Goal: Transaction & Acquisition: Purchase product/service

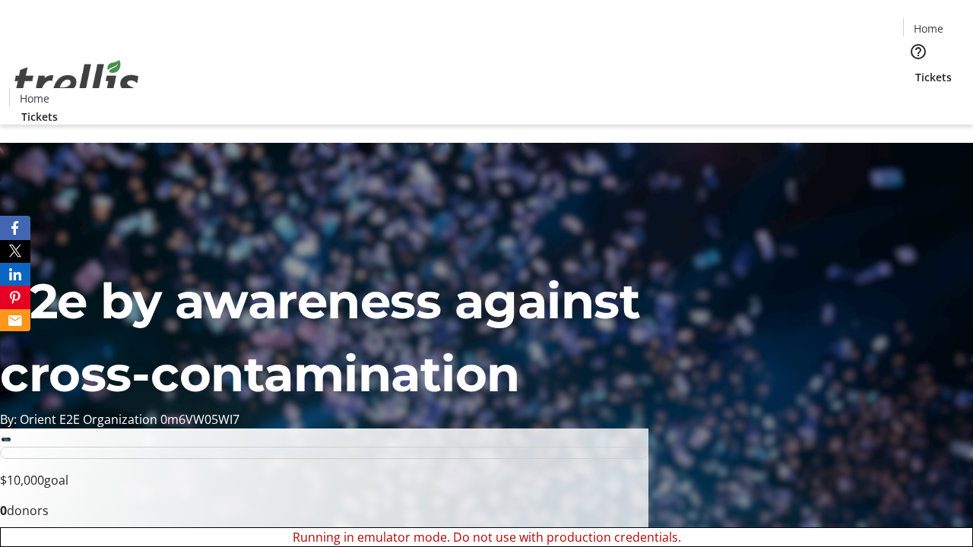
click at [915, 69] on span "Tickets" at bounding box center [933, 77] width 36 height 16
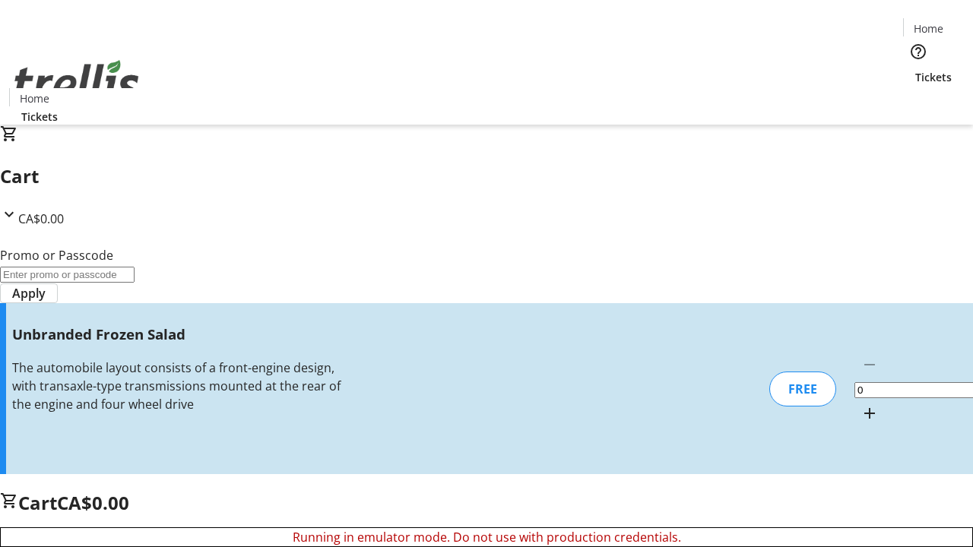
click at [860, 404] on mat-icon "Increment by one" at bounding box center [869, 413] width 18 height 18
type input "1"
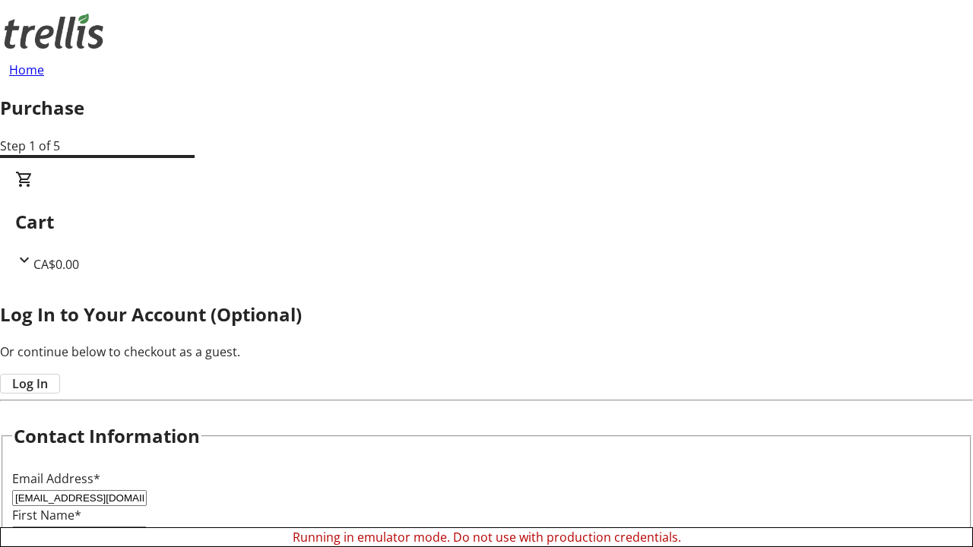
type input "[EMAIL_ADDRESS][DOMAIN_NAME]"
type input "Devante"
type input "[PERSON_NAME]"
